Goal: Task Accomplishment & Management: Manage account settings

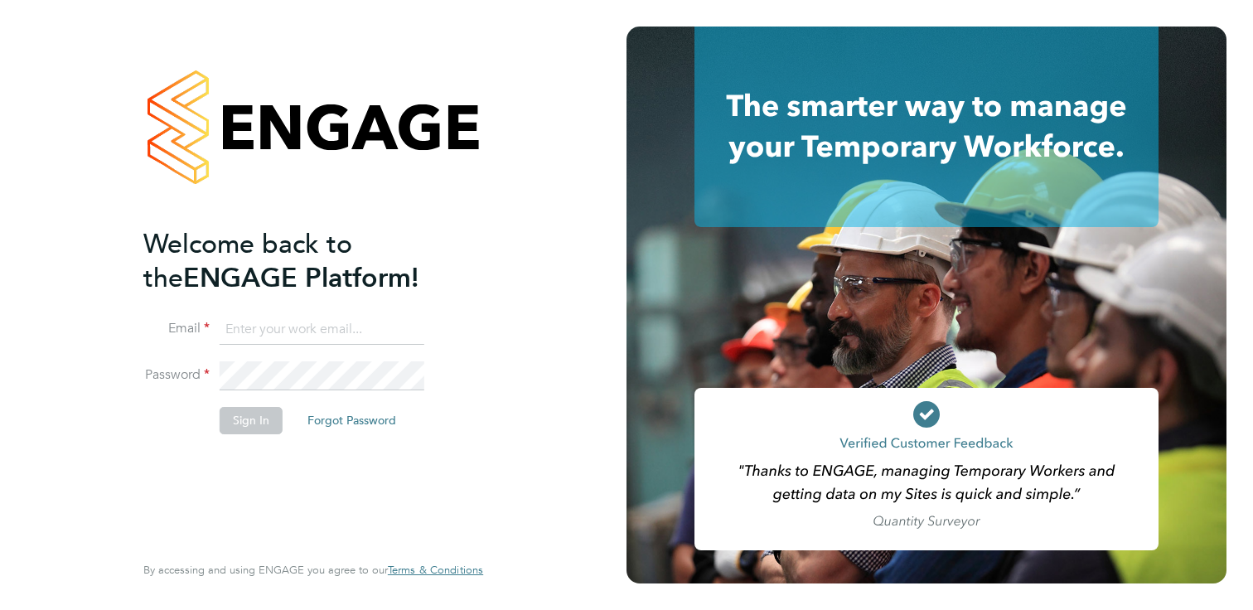
click at [325, 322] on input at bounding box center [322, 330] width 205 height 30
type input "[PERSON_NAME][EMAIL_ADDRESS][PERSON_NAME][DOMAIN_NAME]"
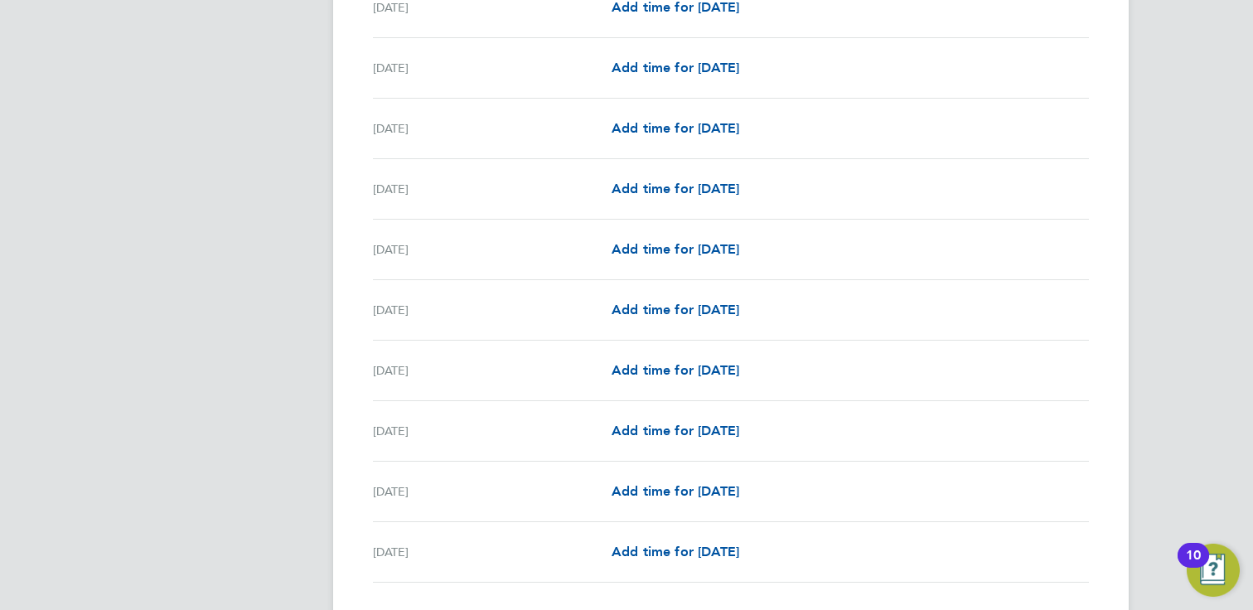
scroll to position [1912, 0]
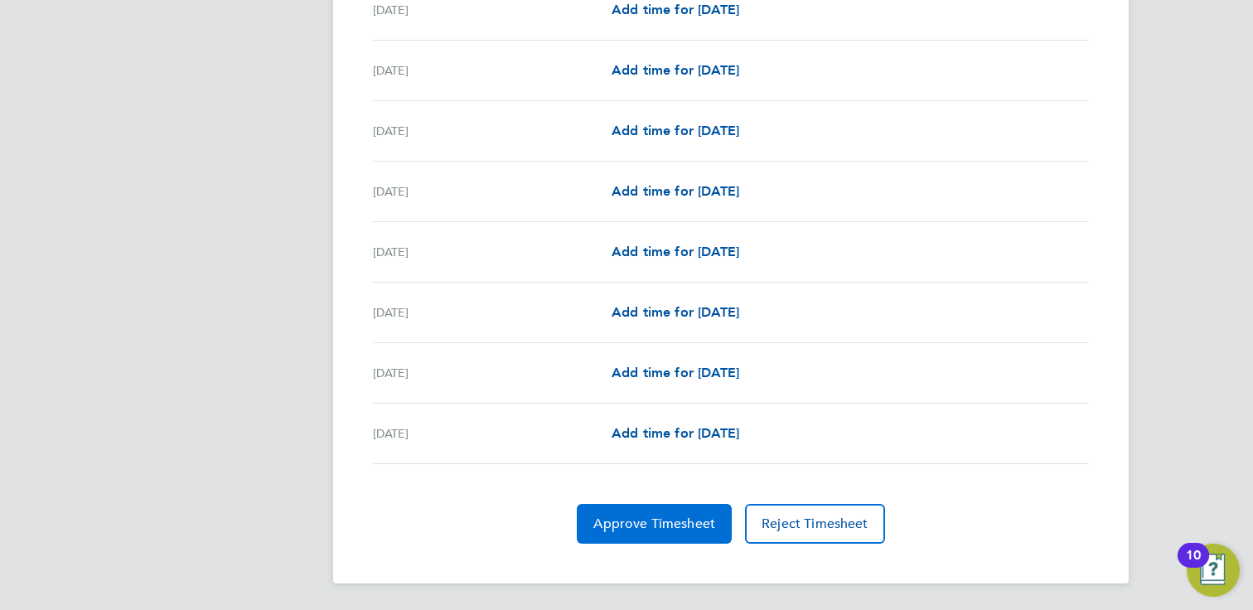
click at [656, 524] on span "Approve Timesheet" at bounding box center [654, 523] width 122 height 17
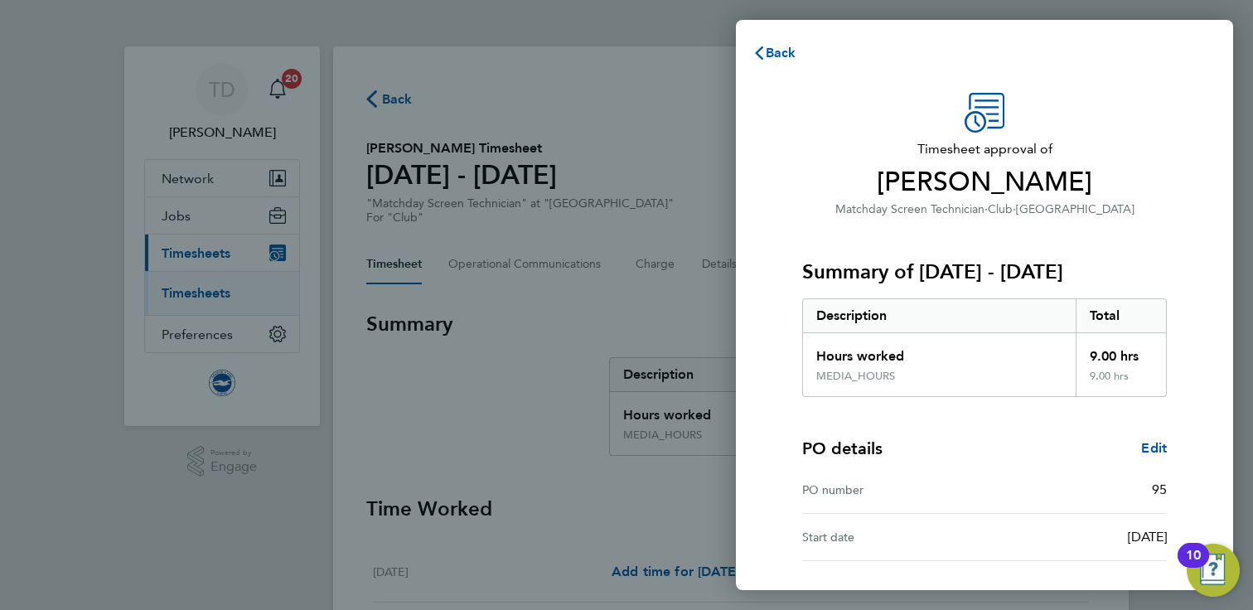
scroll to position [137, 0]
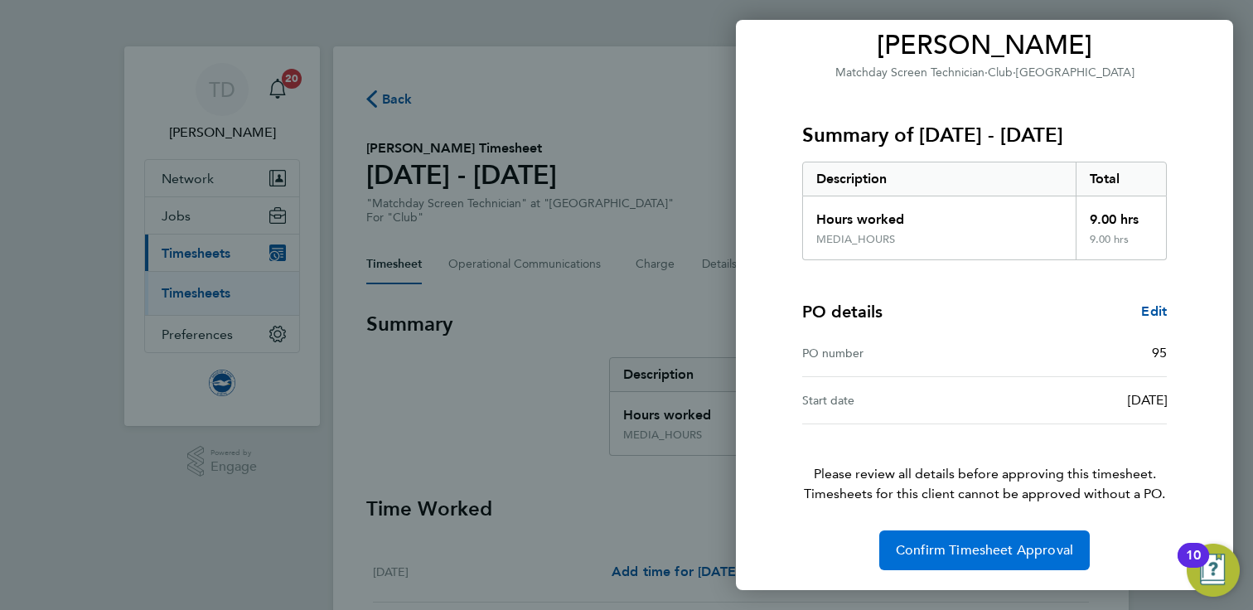
click at [942, 546] on span "Confirm Timesheet Approval" at bounding box center [984, 550] width 177 height 17
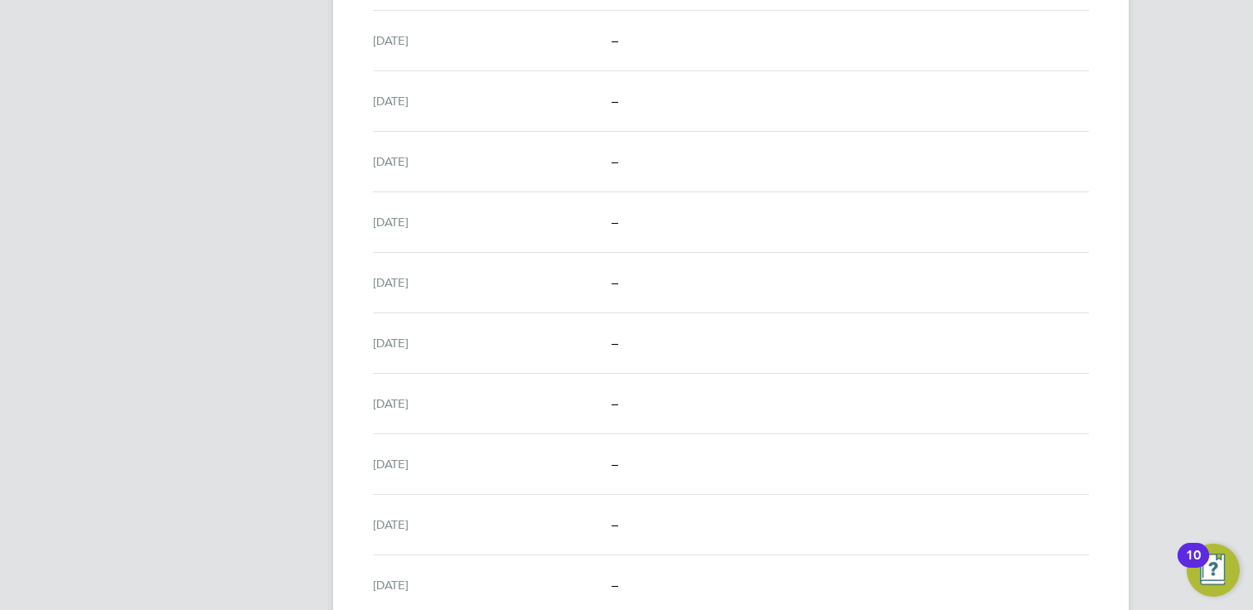
scroll to position [249, 0]
